Goal: Transaction & Acquisition: Subscribe to service/newsletter

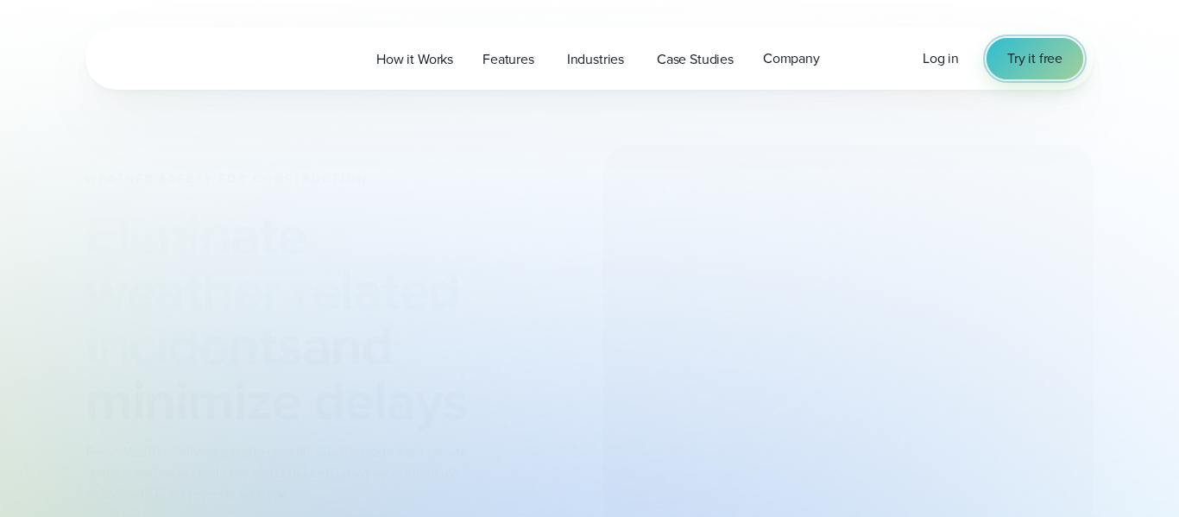
click at [1041, 55] on span "Try it free" at bounding box center [1035, 58] width 55 height 21
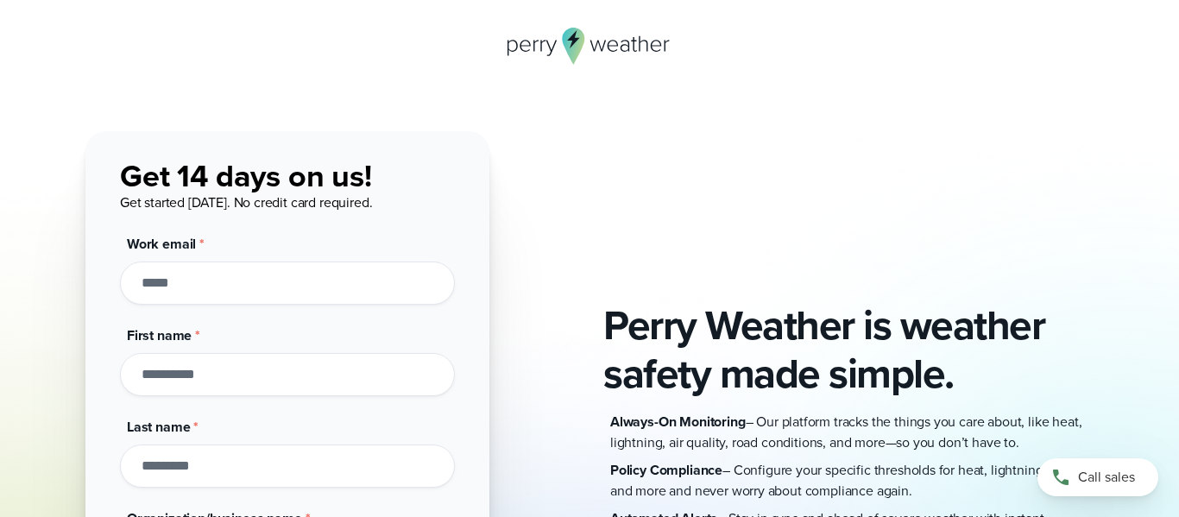
click at [550, 311] on div "Perry Weather is weather safety made simple. Always-On Monitoring – Our platfor…" at bounding box center [589, 449] width 1008 height 636
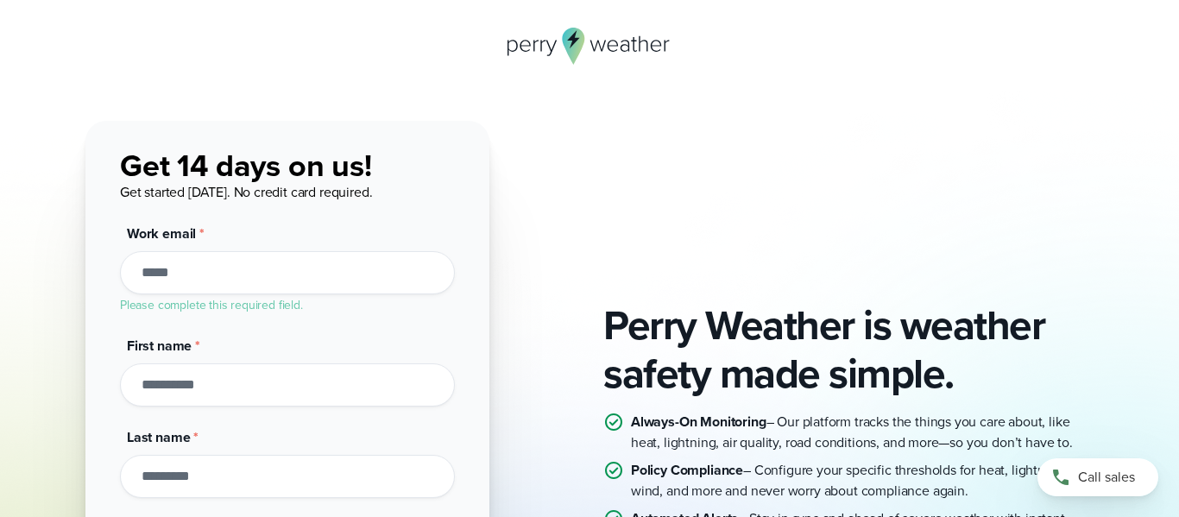
click at [313, 300] on li "Please complete this required field." at bounding box center [287, 304] width 335 height 21
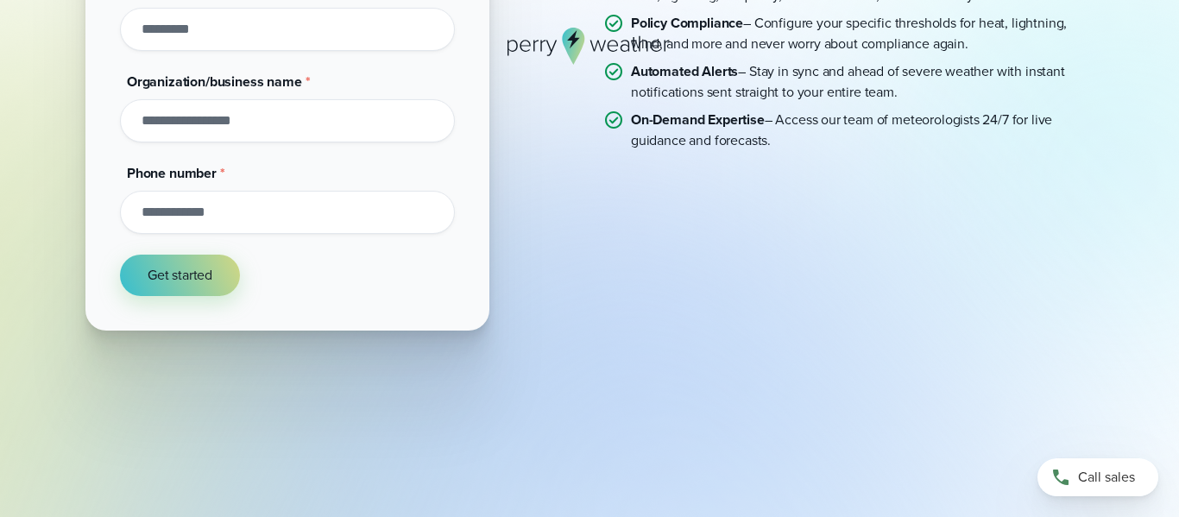
scroll to position [464, 0]
click at [161, 262] on button "Get started" at bounding box center [180, 275] width 120 height 41
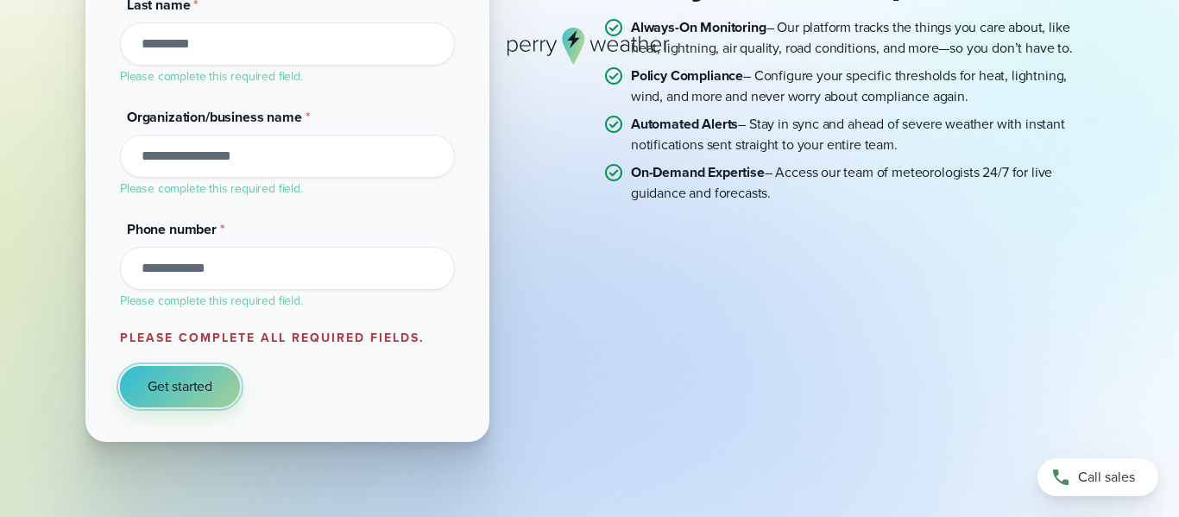
scroll to position [522, 0]
